Goal: Task Accomplishment & Management: Manage account settings

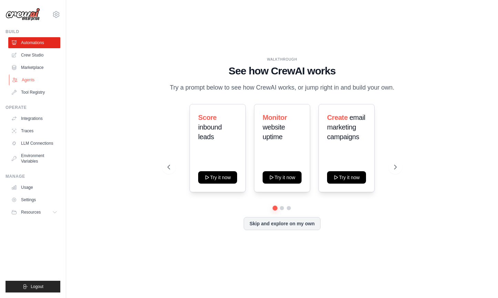
click at [32, 80] on link "Agents" at bounding box center [35, 79] width 52 height 11
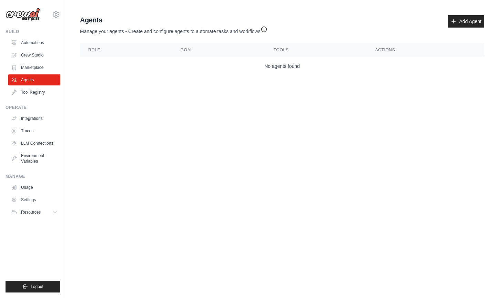
click at [267, 30] on icon "button" at bounding box center [263, 29] width 7 height 7
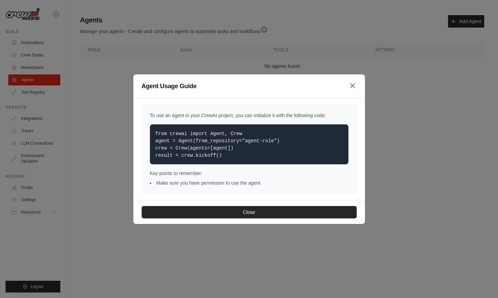
click at [353, 89] on icon "button" at bounding box center [352, 86] width 8 height 8
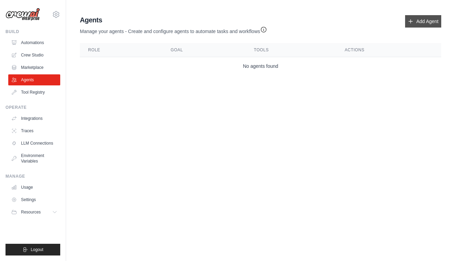
click at [419, 21] on link "Add Agent" at bounding box center [423, 21] width 36 height 12
click at [56, 15] on icon at bounding box center [56, 14] width 8 height 8
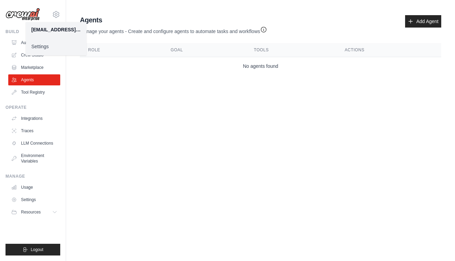
click at [45, 45] on link "Settings" at bounding box center [56, 46] width 61 height 12
click at [120, 125] on body "vmarildo@gmail.com Settings Build Automations Crew Studio" at bounding box center [227, 130] width 455 height 261
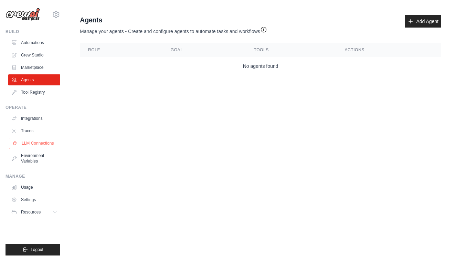
click at [23, 143] on link "LLM Connections" at bounding box center [35, 143] width 52 height 11
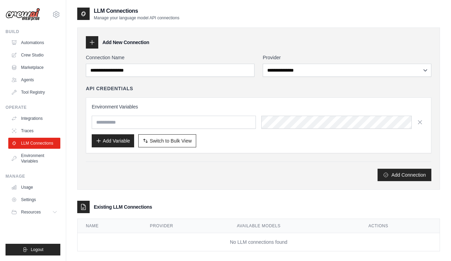
click at [95, 44] on icon at bounding box center [92, 42] width 7 height 7
click at [92, 43] on icon at bounding box center [92, 42] width 4 height 4
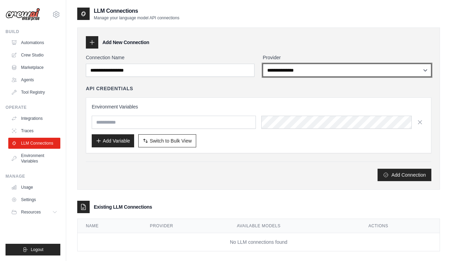
select select "******"
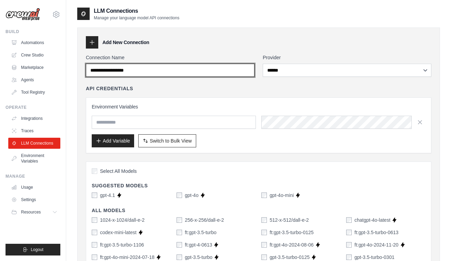
click at [163, 74] on input "Connection Name" at bounding box center [170, 70] width 168 height 13
type input "**********"
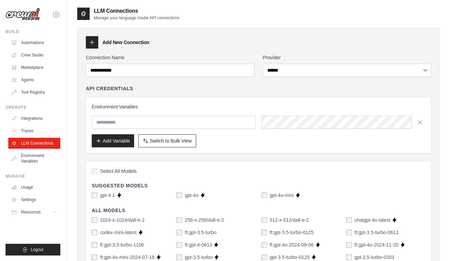
click at [191, 86] on div "API Credentials" at bounding box center [258, 88] width 345 height 7
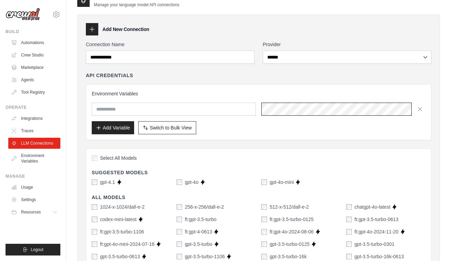
scroll to position [65, 0]
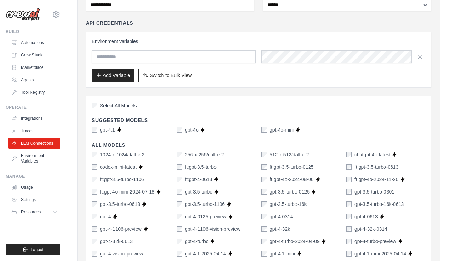
click at [193, 106] on div "Select All Models" at bounding box center [258, 106] width 333 height 9
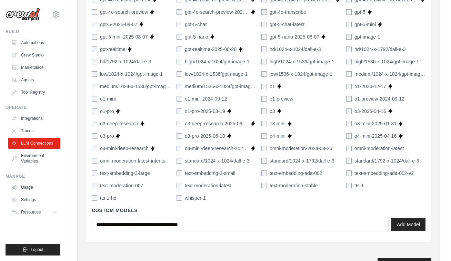
scroll to position [453, 0]
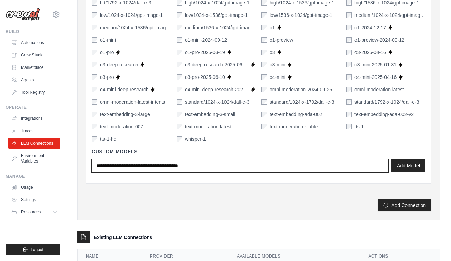
click at [238, 165] on input "text" at bounding box center [240, 165] width 297 height 13
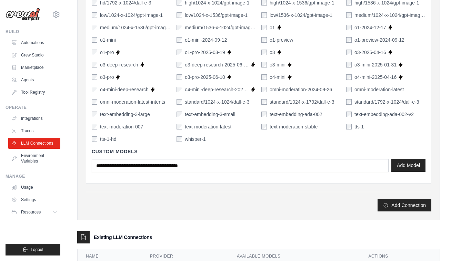
click at [408, 167] on button "Add Model" at bounding box center [408, 165] width 34 height 13
click at [404, 206] on button "Add Connection" at bounding box center [404, 205] width 54 height 12
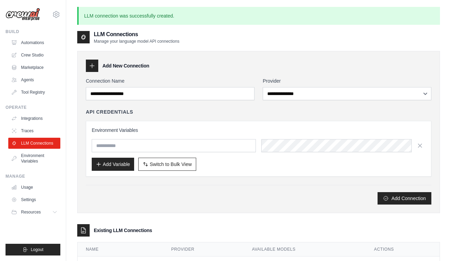
scroll to position [37, 0]
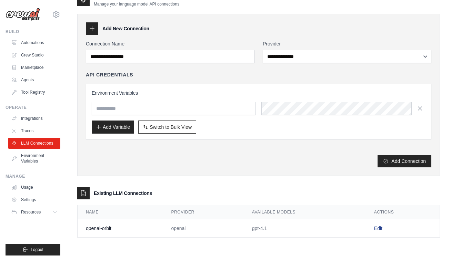
click at [377, 229] on link "Edit" at bounding box center [378, 229] width 8 height 6
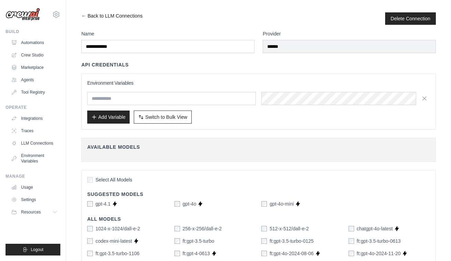
click at [84, 16] on link "← Back to LLM Connections" at bounding box center [111, 18] width 61 height 12
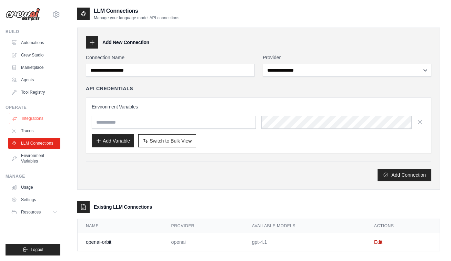
click at [27, 119] on link "Integrations" at bounding box center [35, 118] width 52 height 11
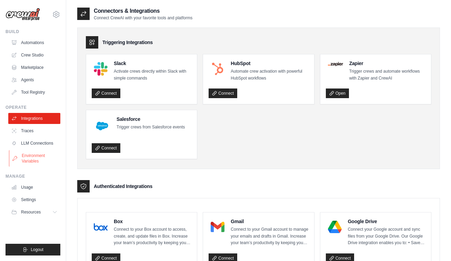
click at [40, 158] on link "Environment Variables" at bounding box center [35, 158] width 52 height 17
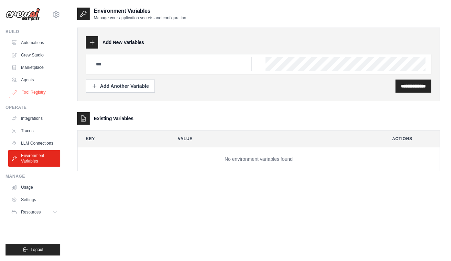
click at [33, 92] on link "Tool Registry" at bounding box center [35, 92] width 52 height 11
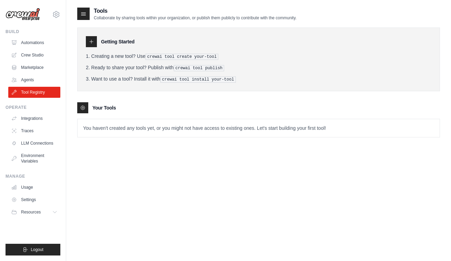
click at [90, 42] on icon at bounding box center [91, 41] width 3 height 3
click at [85, 14] on icon at bounding box center [83, 14] width 4 height 3
click at [39, 80] on link "Agents" at bounding box center [35, 79] width 52 height 11
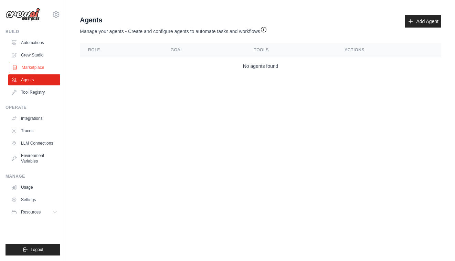
click at [36, 69] on link "Marketplace" at bounding box center [35, 67] width 52 height 11
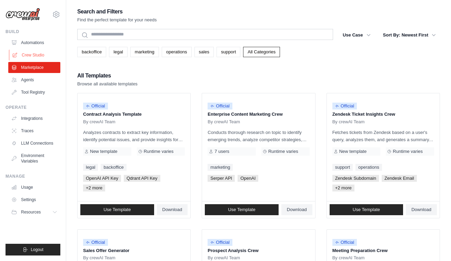
click at [34, 54] on link "Crew Studio" at bounding box center [35, 55] width 52 height 11
click at [36, 76] on link "Agents" at bounding box center [35, 79] width 52 height 11
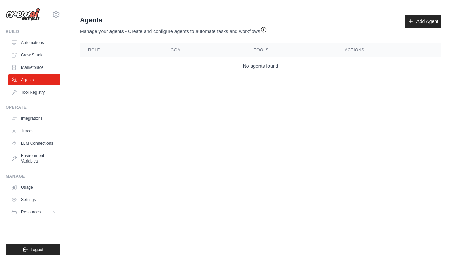
click at [249, 94] on body "vmarildo@gmail.com Settings Build Automations Crew Studio" at bounding box center [227, 130] width 455 height 261
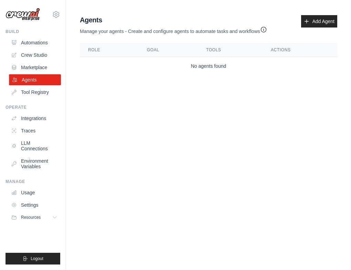
click at [36, 81] on link "Agents" at bounding box center [35, 79] width 52 height 11
click at [316, 23] on link "Add Agent" at bounding box center [319, 21] width 36 height 12
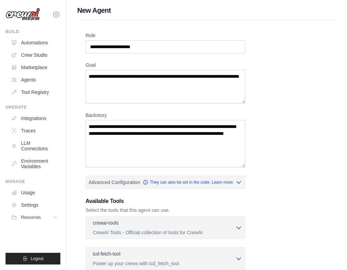
scroll to position [3, 0]
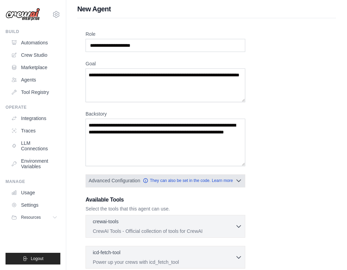
click at [239, 182] on icon "button" at bounding box center [238, 180] width 7 height 7
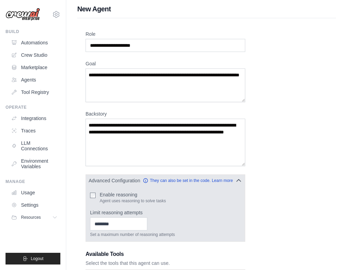
click at [239, 182] on icon "button" at bounding box center [238, 180] width 7 height 7
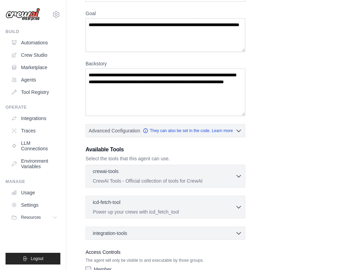
scroll to position [99, 0]
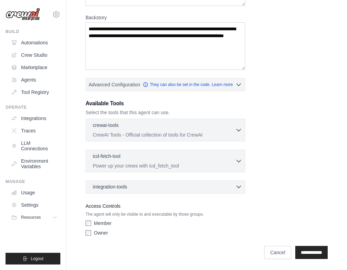
click at [239, 188] on icon "button" at bounding box center [238, 187] width 4 height 2
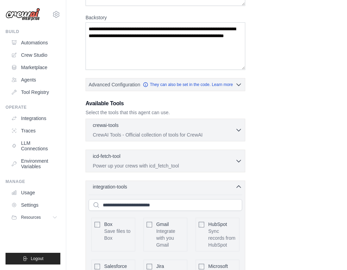
click at [239, 188] on icon "button" at bounding box center [238, 187] width 7 height 7
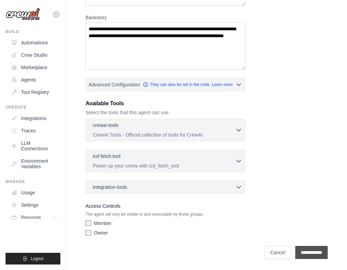
click at [307, 252] on input "**********" at bounding box center [311, 252] width 32 height 13
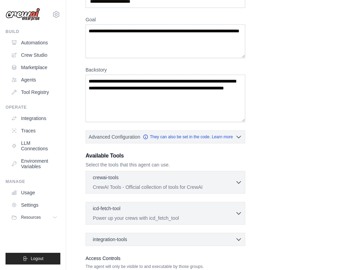
scroll to position [0, 0]
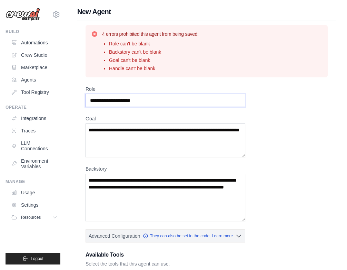
click at [103, 101] on input "Role" at bounding box center [164, 100] width 159 height 13
type input "****"
click at [96, 139] on textarea "Goal" at bounding box center [164, 141] width 159 height 34
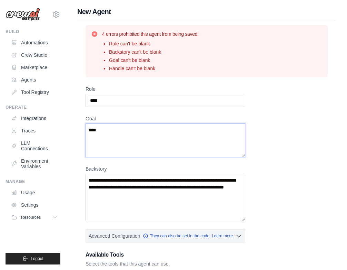
type textarea "****"
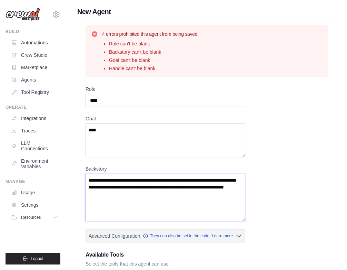
click at [104, 183] on textarea "Backstory" at bounding box center [164, 198] width 159 height 48
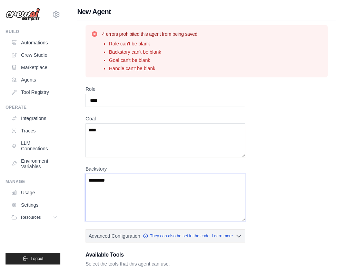
scroll to position [152, 0]
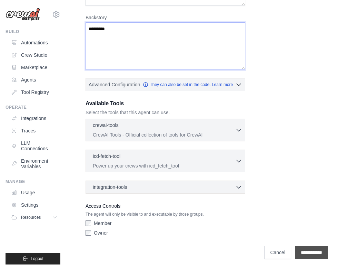
type textarea "*********"
click at [303, 250] on input "**********" at bounding box center [311, 252] width 32 height 13
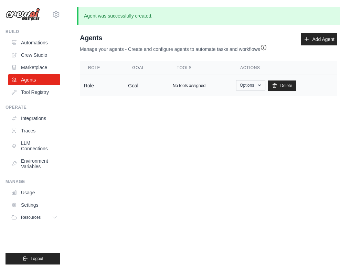
click at [251, 87] on button "Options" at bounding box center [250, 85] width 29 height 10
click at [228, 100] on link "Show" at bounding box center [241, 101] width 50 height 12
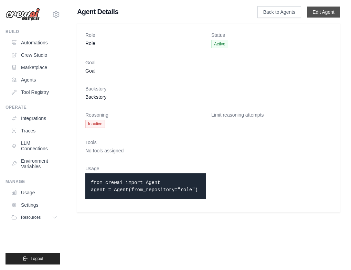
click at [320, 13] on link "Edit Agent" at bounding box center [323, 12] width 33 height 11
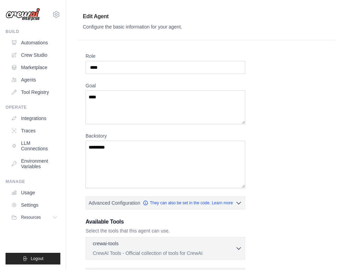
scroll to position [13, 0]
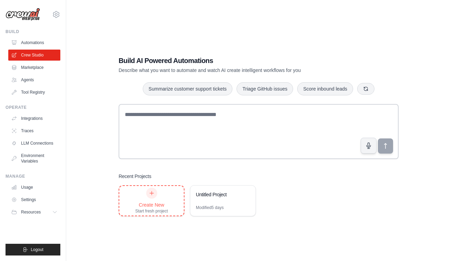
scroll to position [14, 0]
